Goal: Task Accomplishment & Management: Complete application form

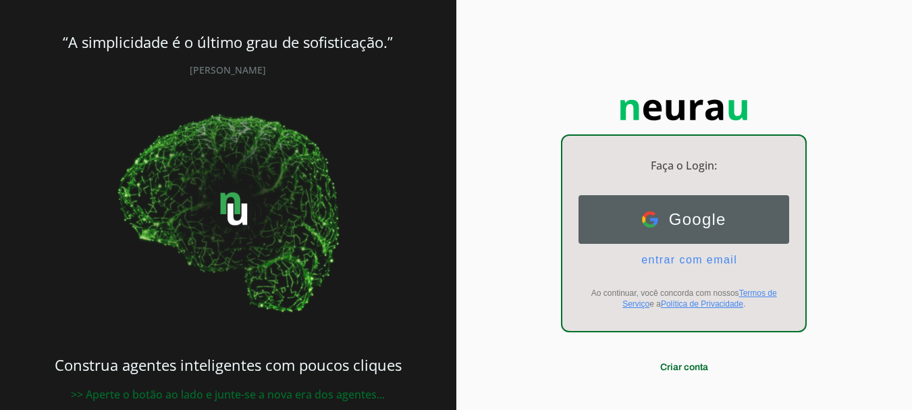
click at [705, 218] on span "Google" at bounding box center [692, 219] width 68 height 19
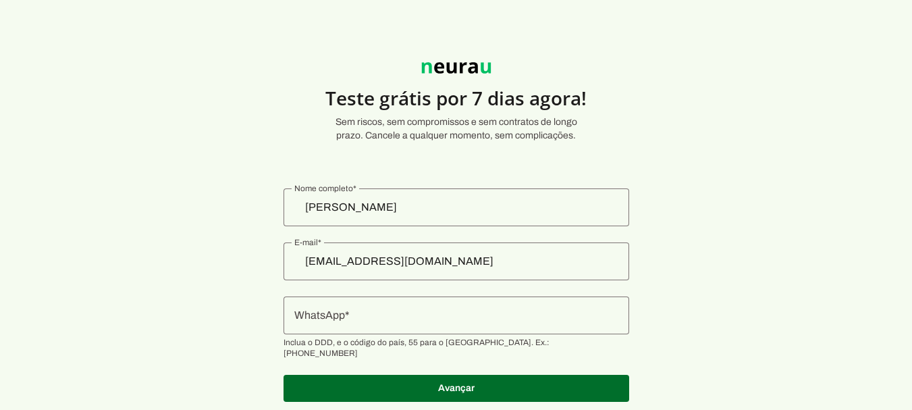
scroll to position [32, 0]
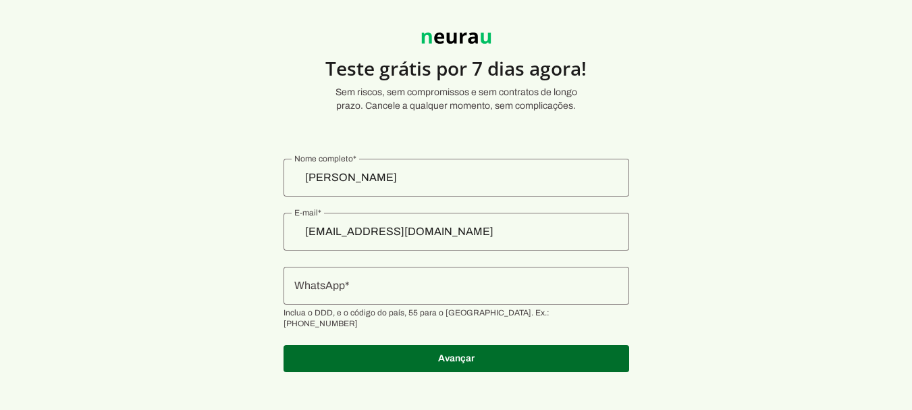
click at [476, 282] on input "WhatsApp" at bounding box center [456, 285] width 324 height 16
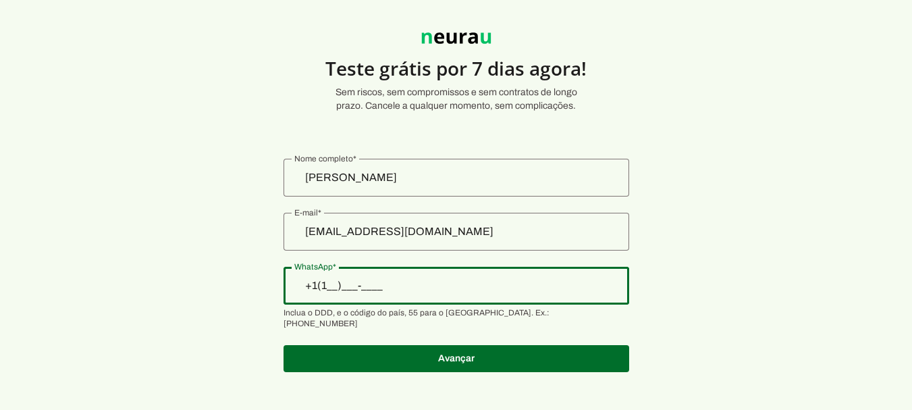
type input "+1(___)___-____"
drag, startPoint x: 443, startPoint y: 293, endPoint x: 568, endPoint y: 361, distance: 142.8
click at [267, 279] on section "Teste grátis por 7 dias agora! Sem riscos, sem compromissos e sem contratos de …" at bounding box center [456, 194] width 912 height 387
type input "+1(193)926-____"
type md-outlined-text-field "+1(193)926-____"
